Goal: Find specific page/section: Find specific page/section

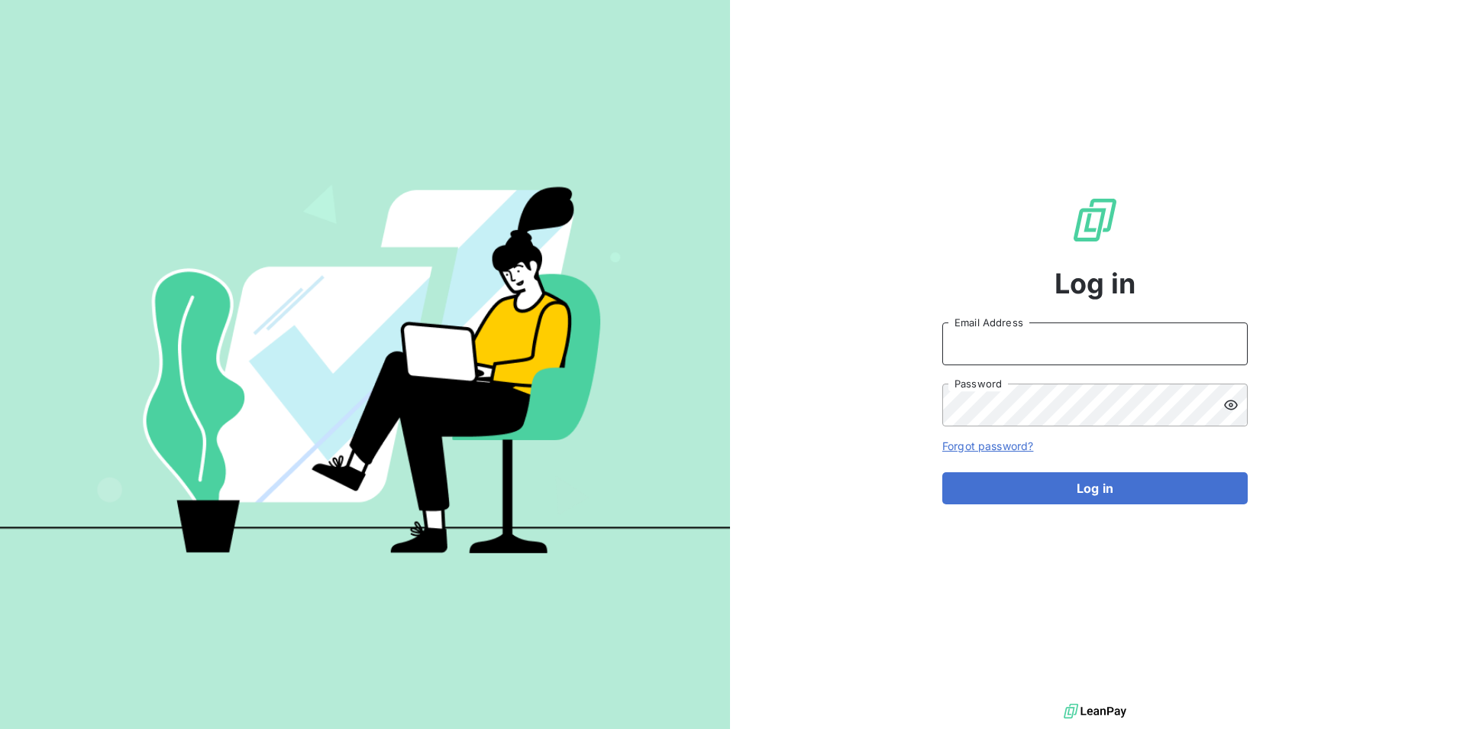
click at [1014, 338] on input "Email Address" at bounding box center [1094, 343] width 305 height 43
type input "[EMAIL_ADDRESS][DOMAIN_NAME]"
click at [942, 472] on button "Log in" at bounding box center [1094, 488] width 305 height 32
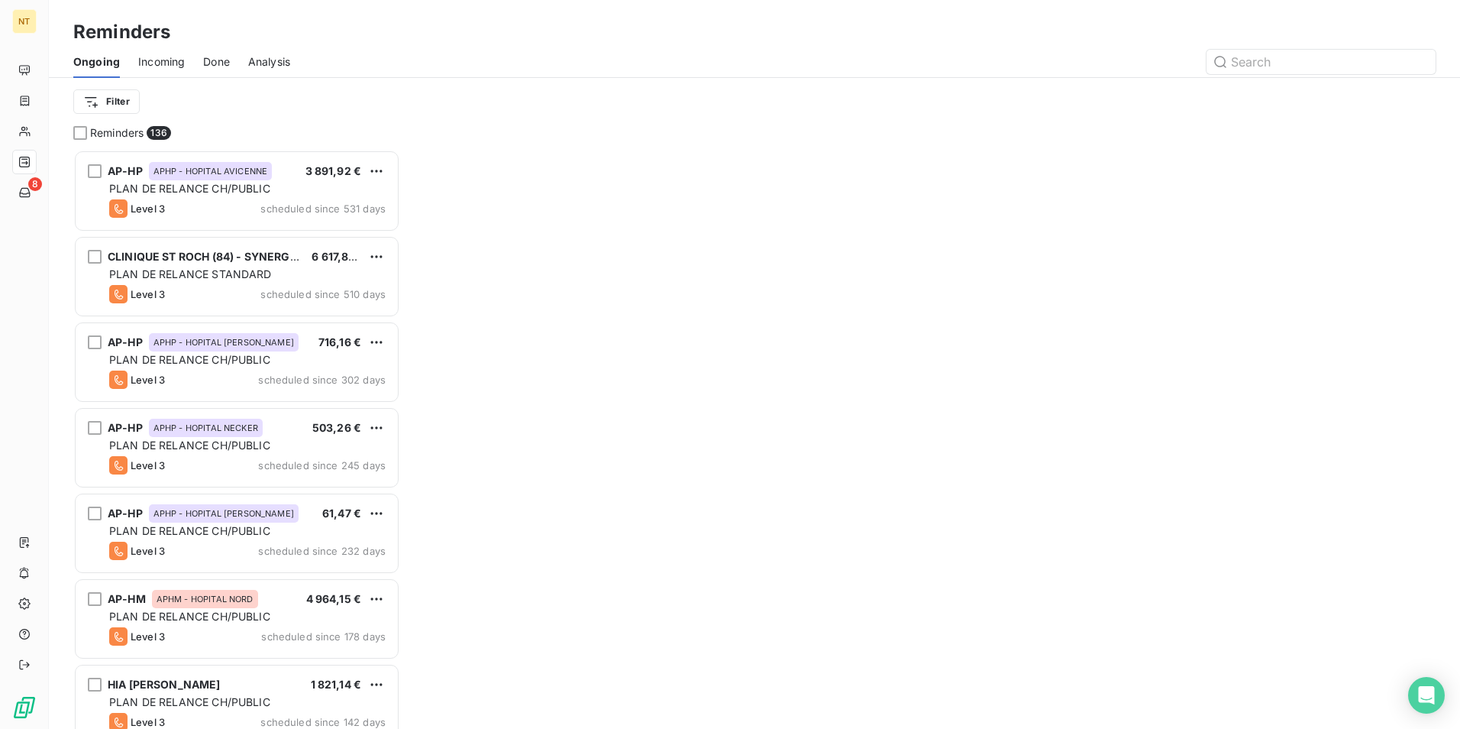
scroll to position [567, 315]
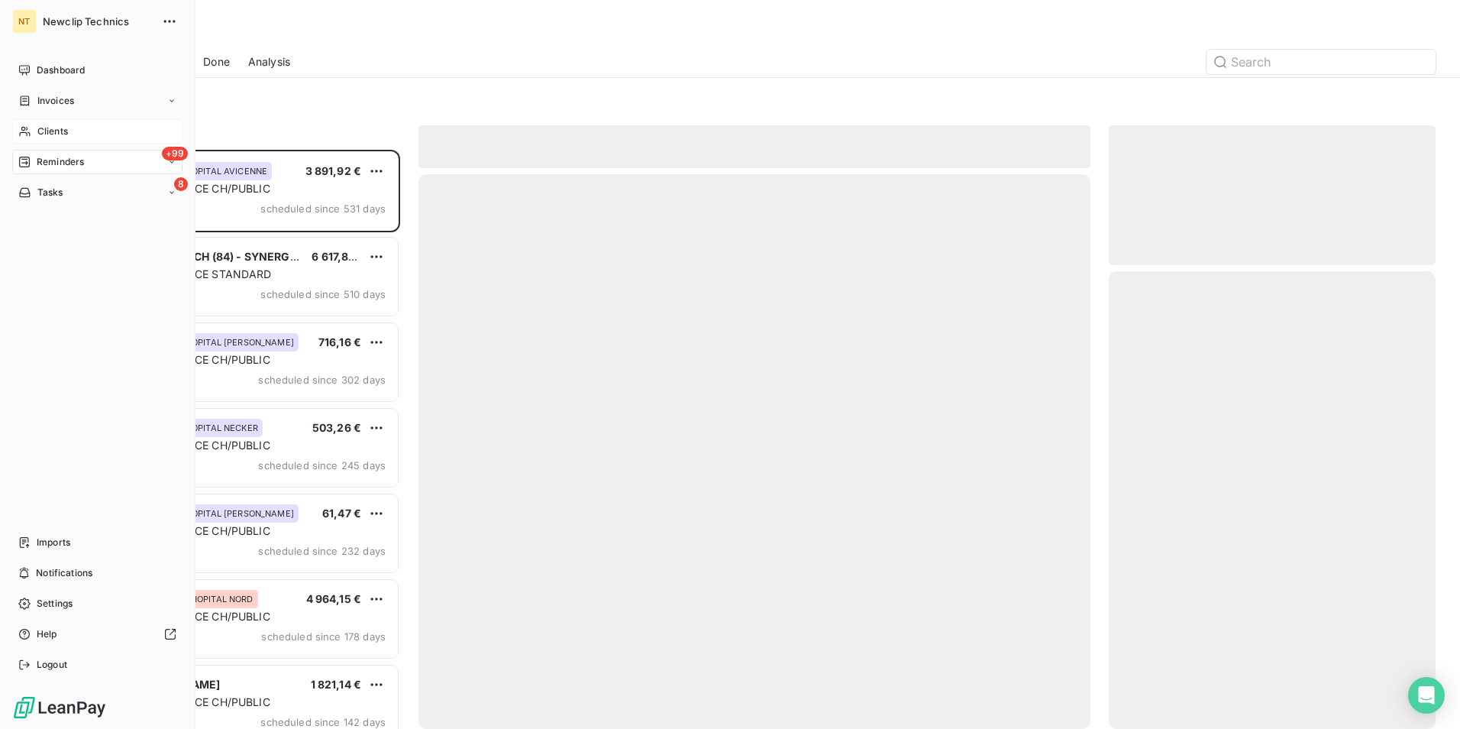
click at [50, 131] on span "Clients" at bounding box center [52, 131] width 31 height 14
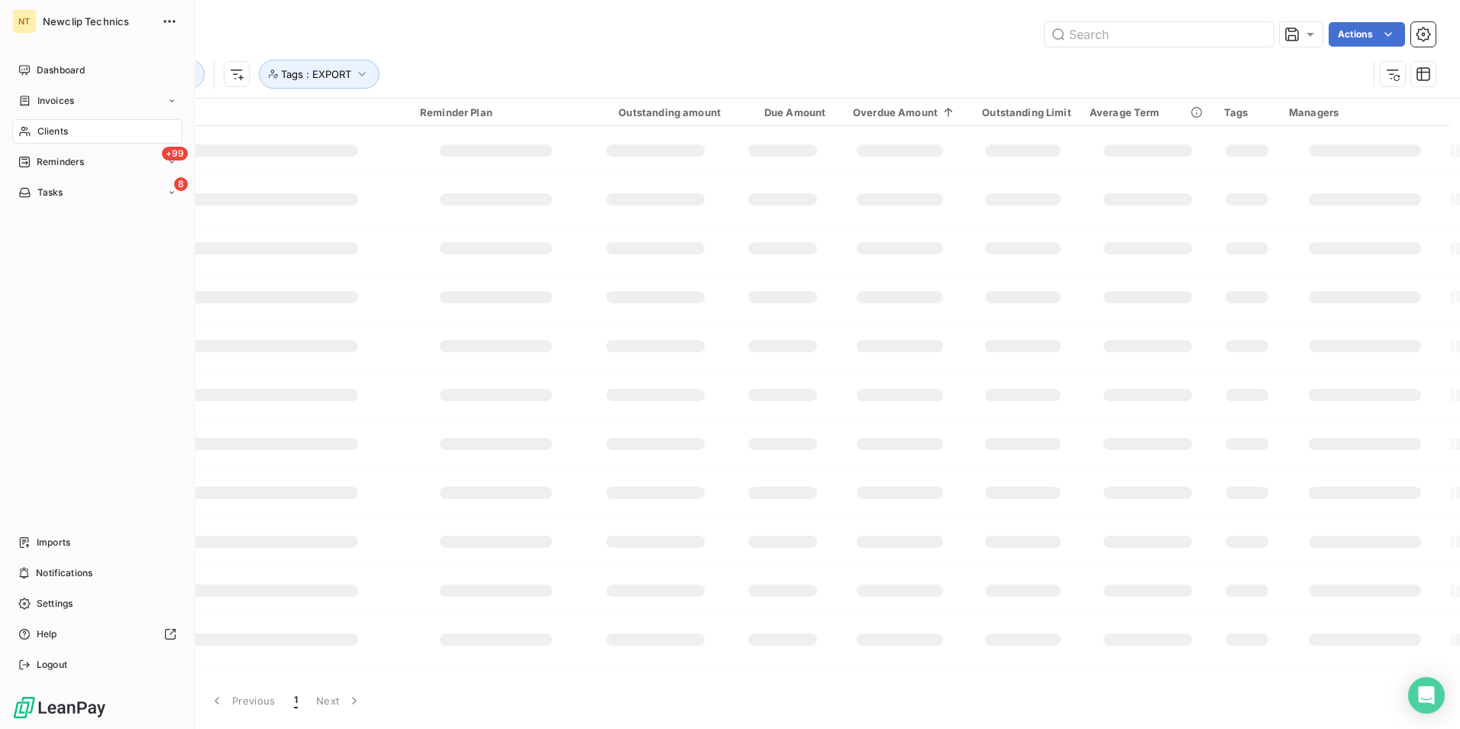
click at [47, 125] on span "Clients" at bounding box center [52, 131] width 31 height 14
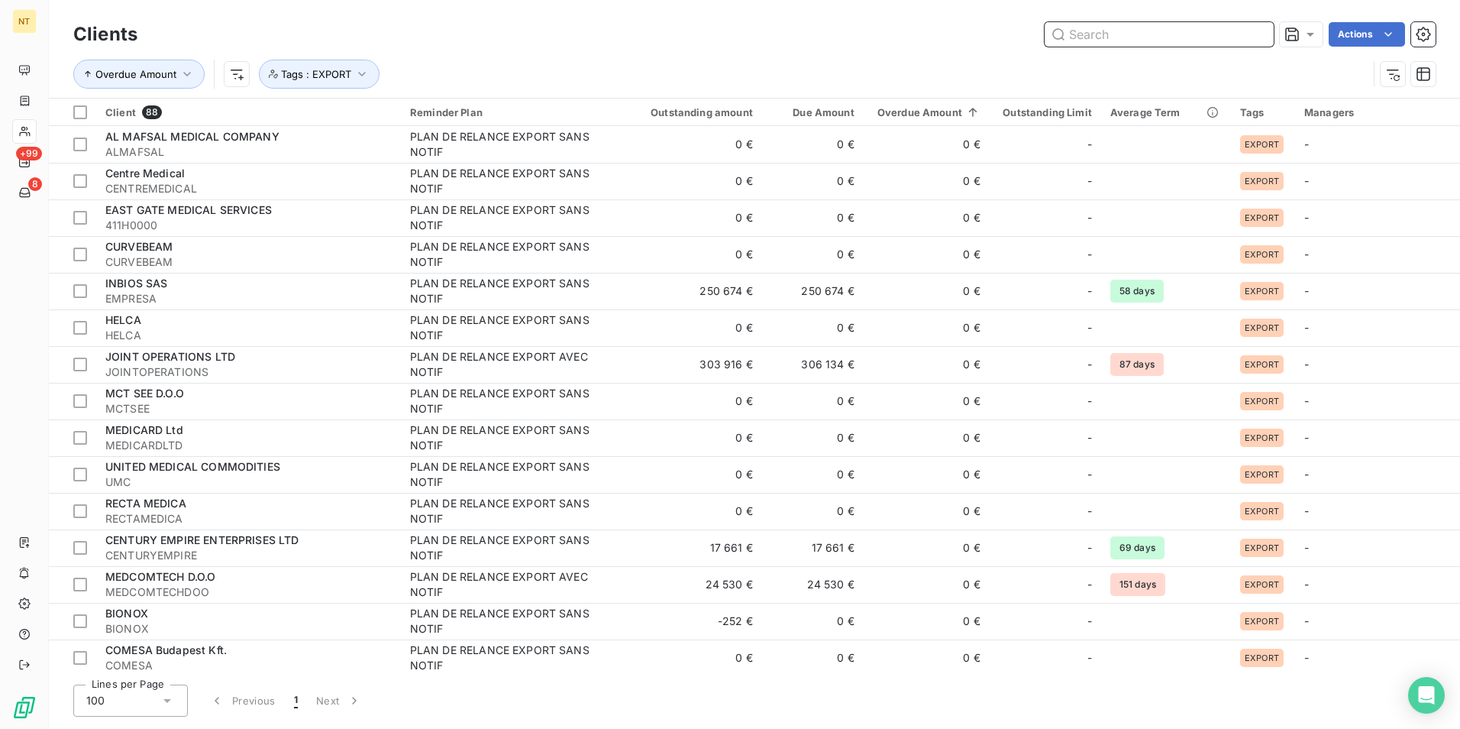
click at [1098, 44] on input "text" at bounding box center [1159, 34] width 229 height 24
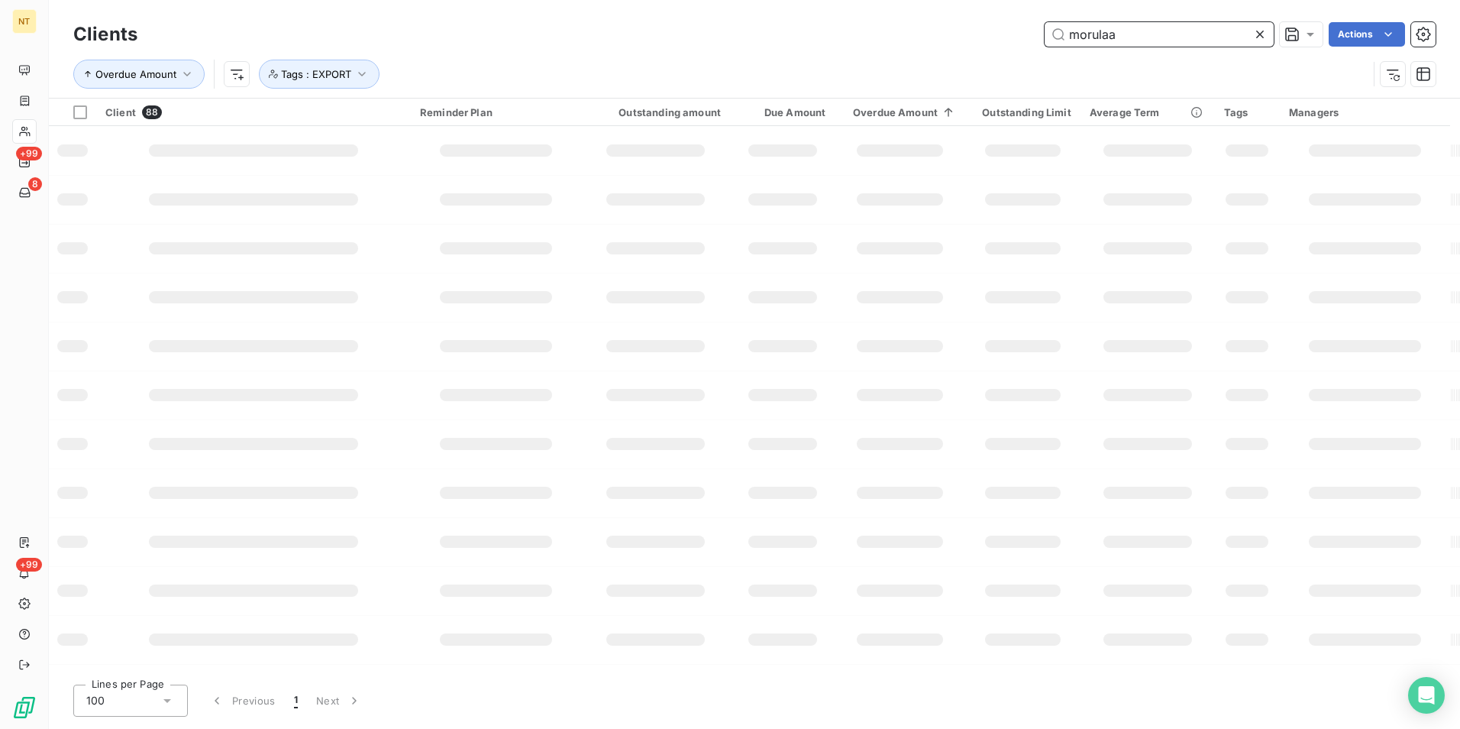
type input "morulaa"
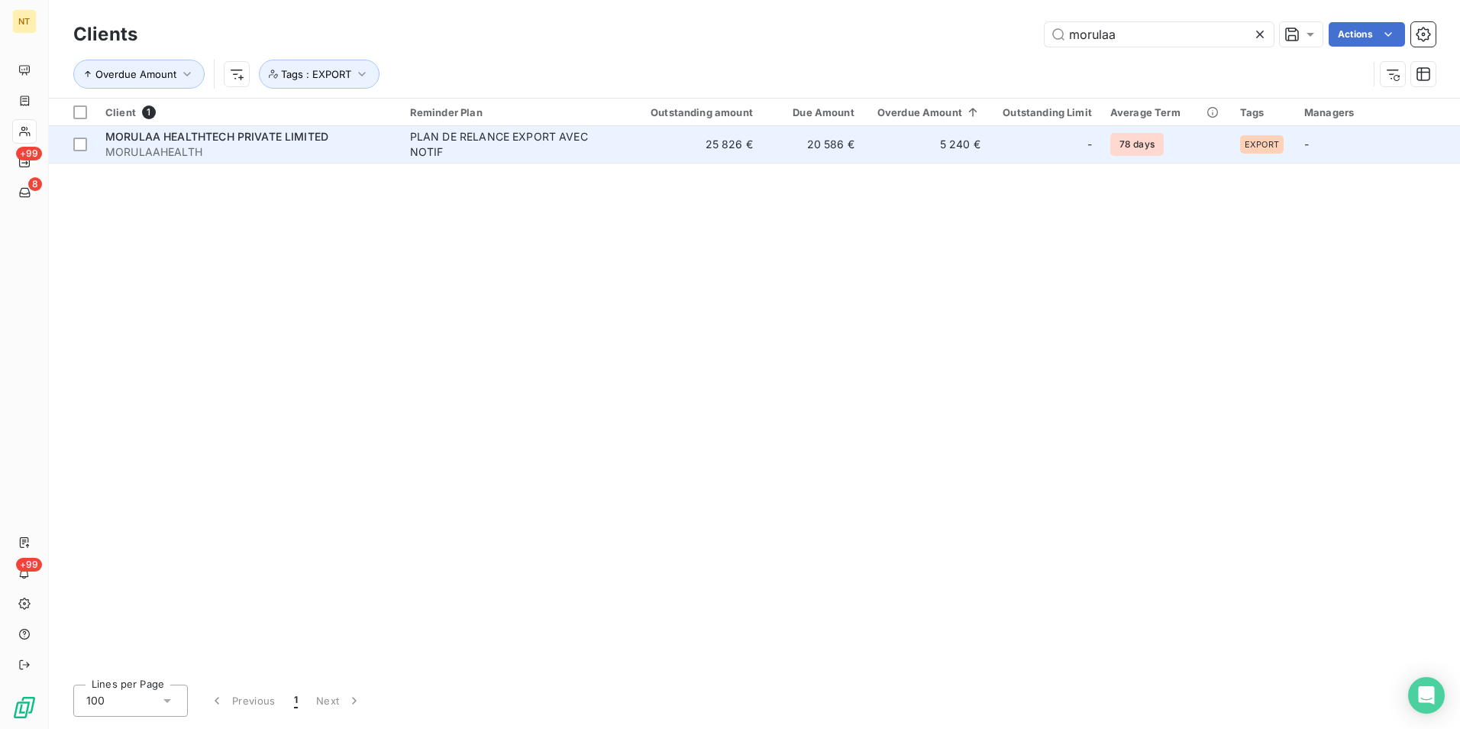
click at [987, 132] on td "5 240 €" at bounding box center [927, 144] width 126 height 37
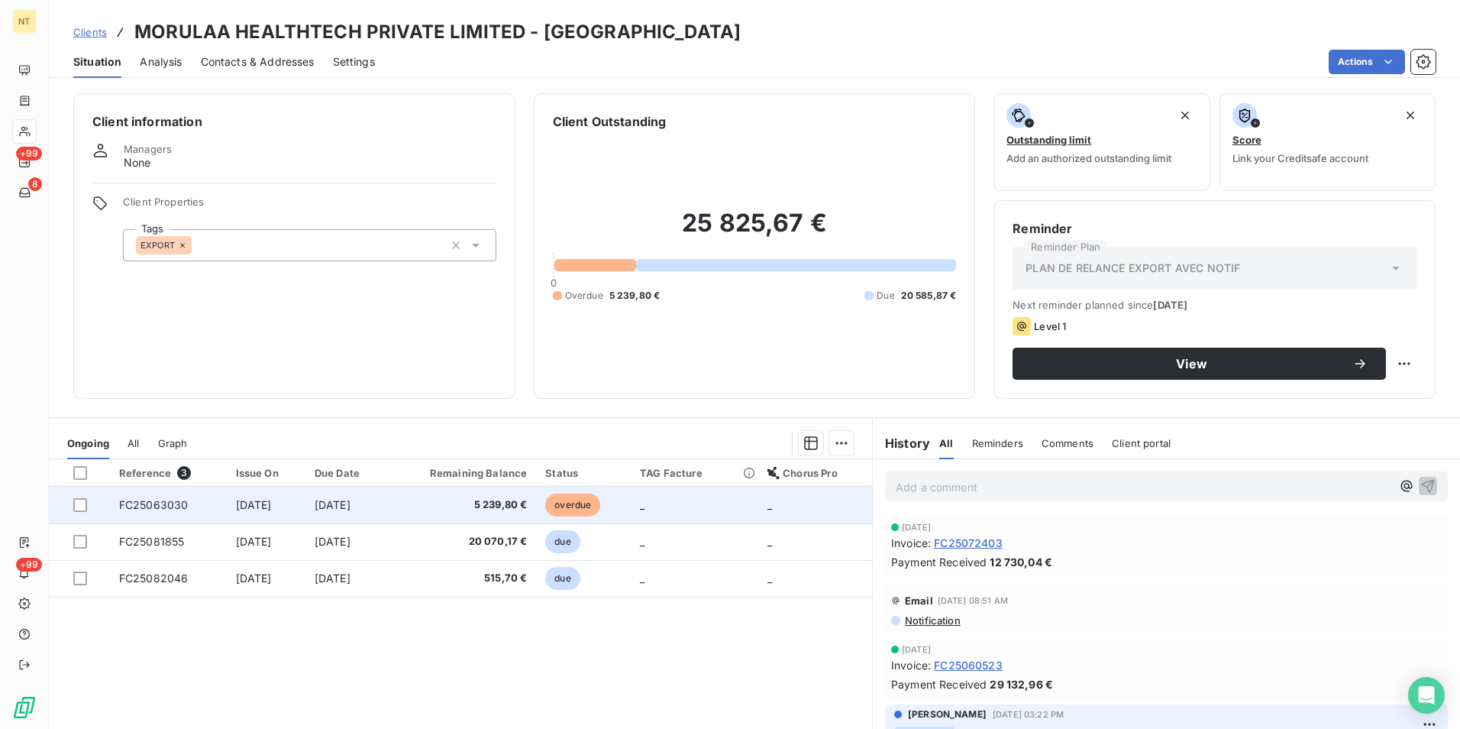
click at [441, 505] on span "5 239,80 €" at bounding box center [461, 504] width 131 height 15
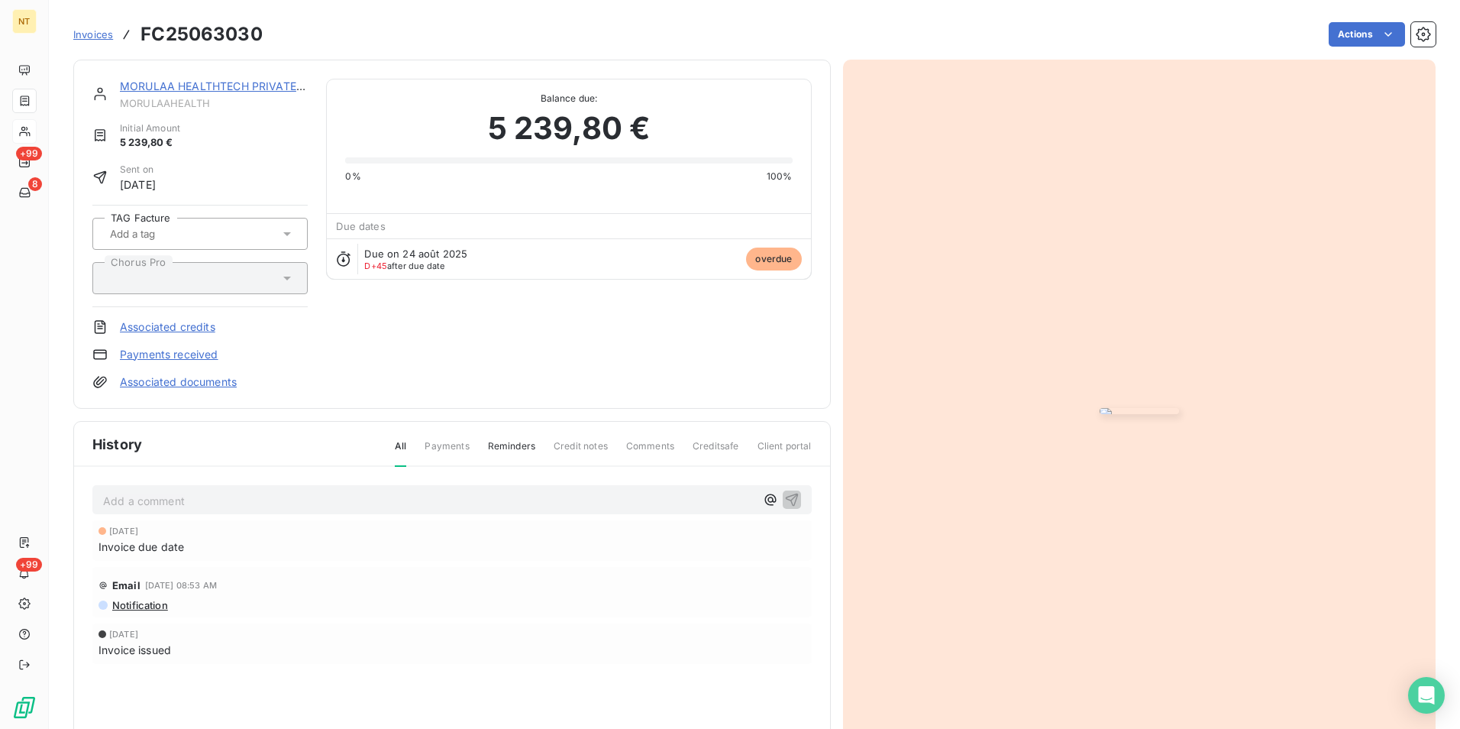
click at [227, 31] on h3 "FC25063030" at bounding box center [202, 34] width 122 height 27
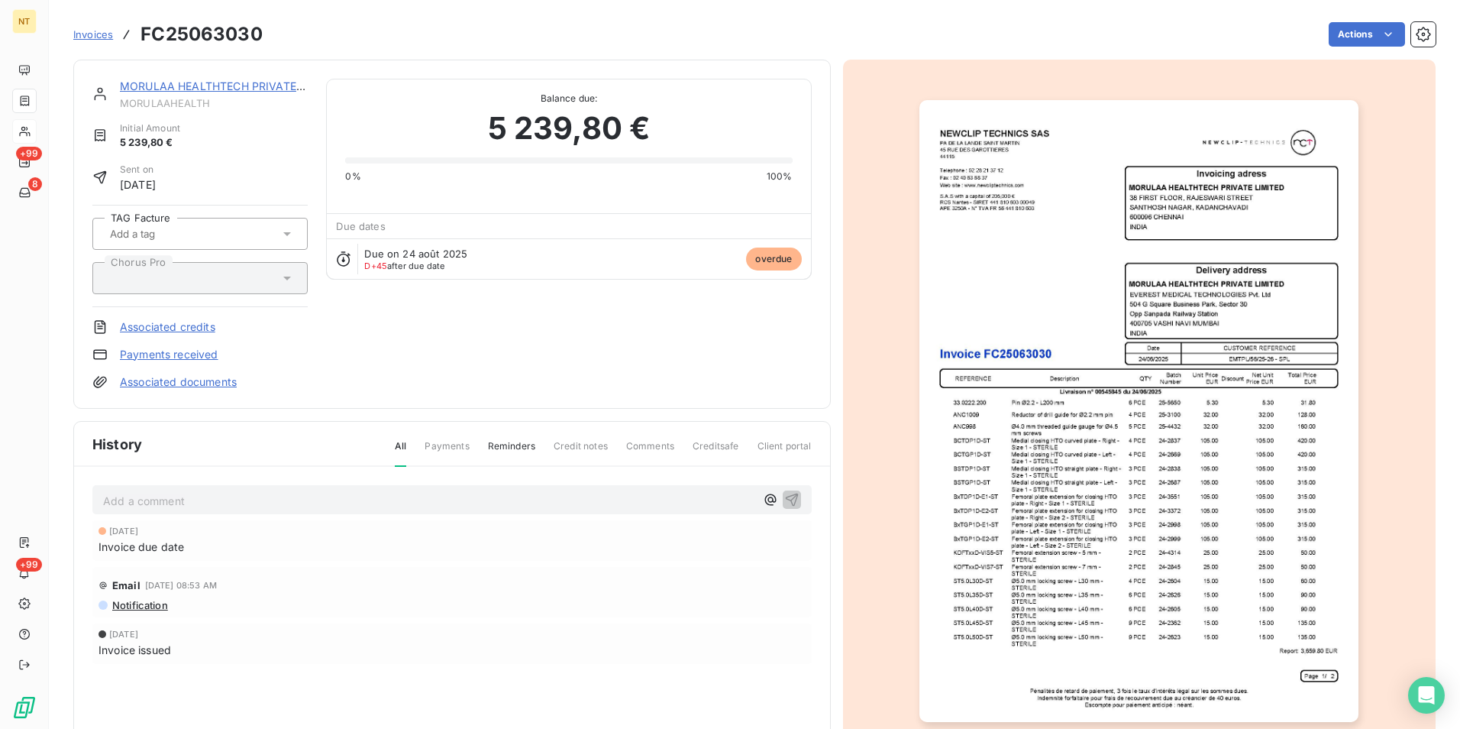
click at [351, 24] on div "Actions" at bounding box center [858, 34] width 1155 height 24
click at [634, 9] on div "Invoices FC25063030 Actions" at bounding box center [754, 25] width 1362 height 50
